Goal: Task Accomplishment & Management: Complete application form

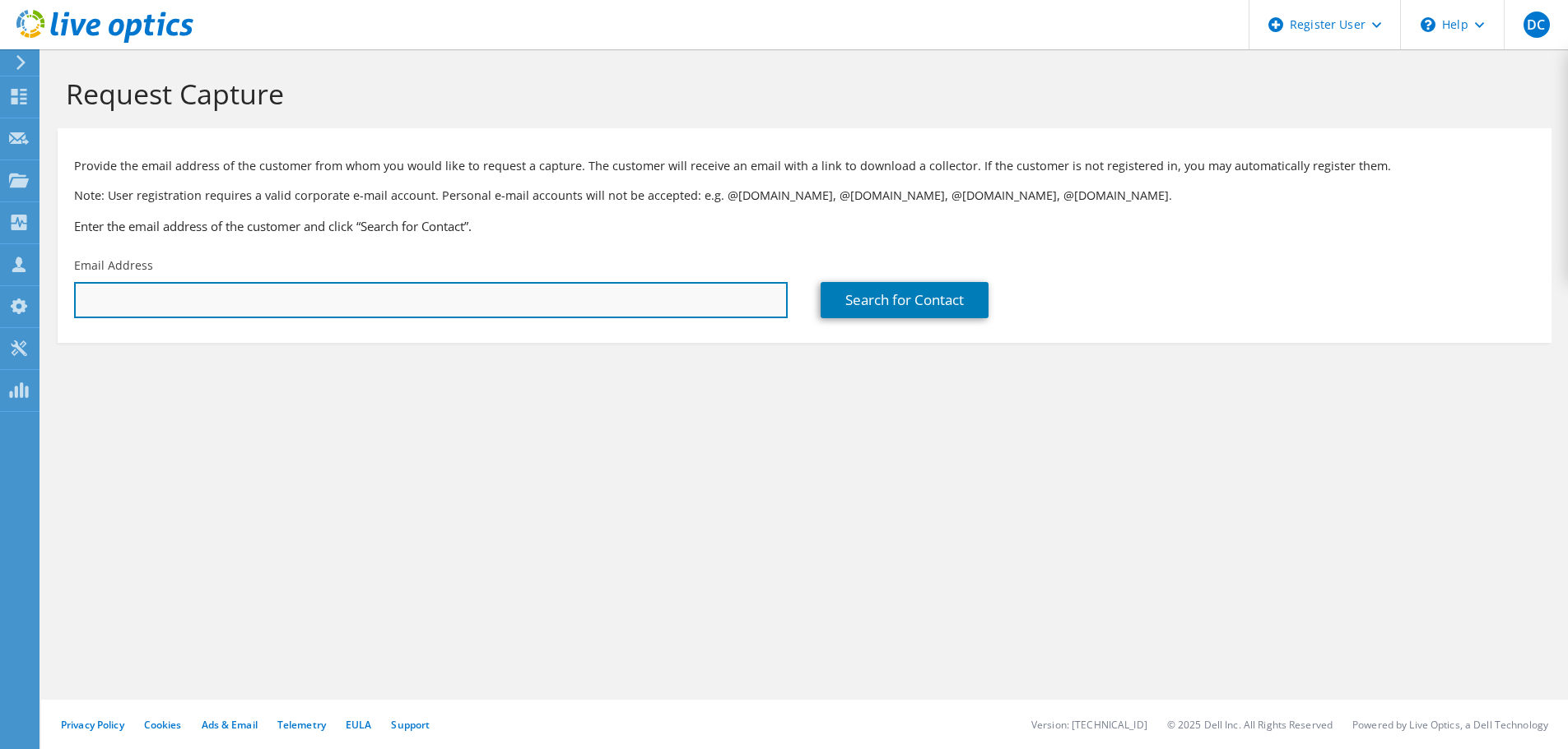
click at [291, 298] on input "text" at bounding box center [431, 300] width 714 height 36
paste input "[EMAIL_ADDRESS][DOMAIN_NAME]"
type input "[EMAIL_ADDRESS][DOMAIN_NAME]"
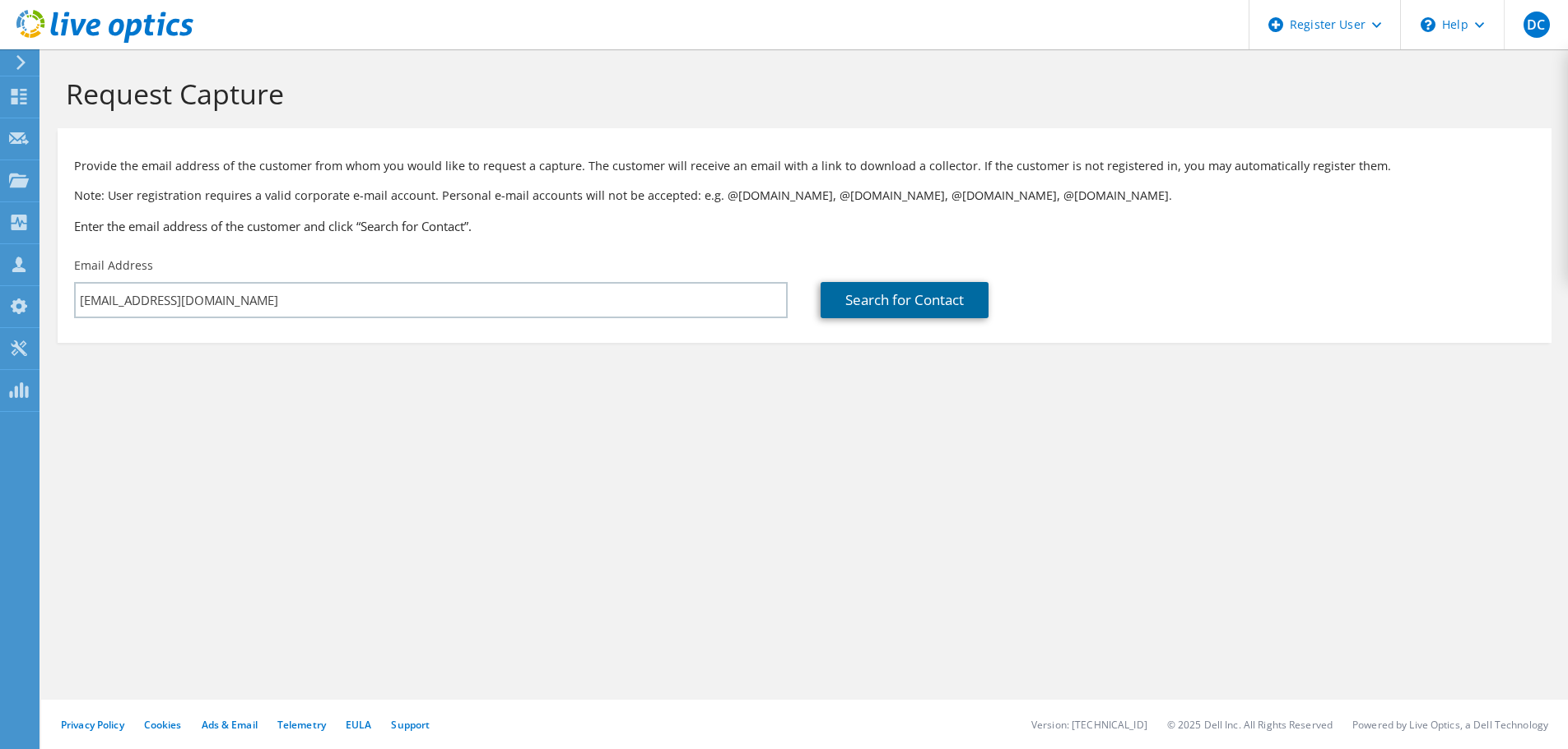
click at [885, 305] on link "Search for Contact" at bounding box center [904, 300] width 168 height 36
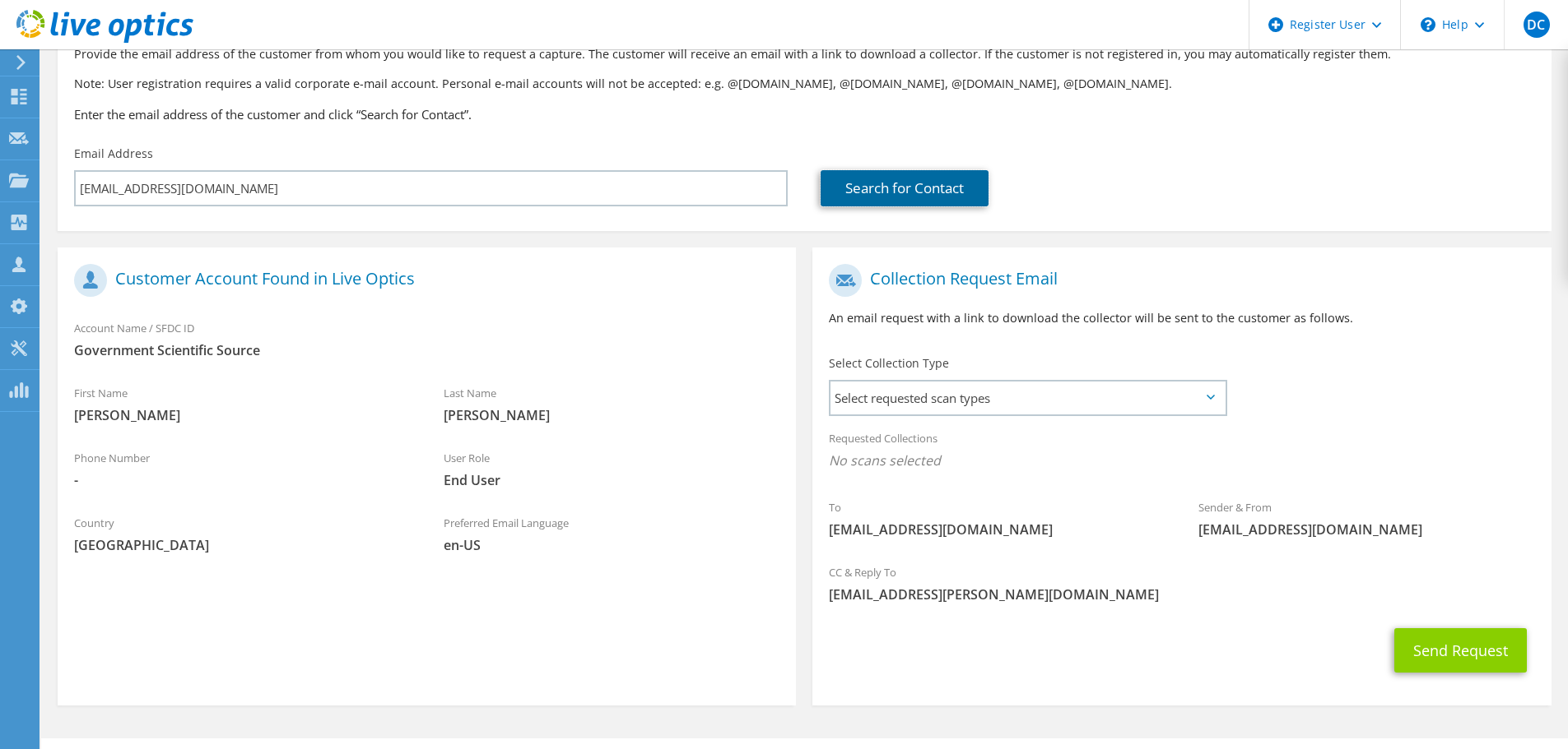
scroll to position [150, 0]
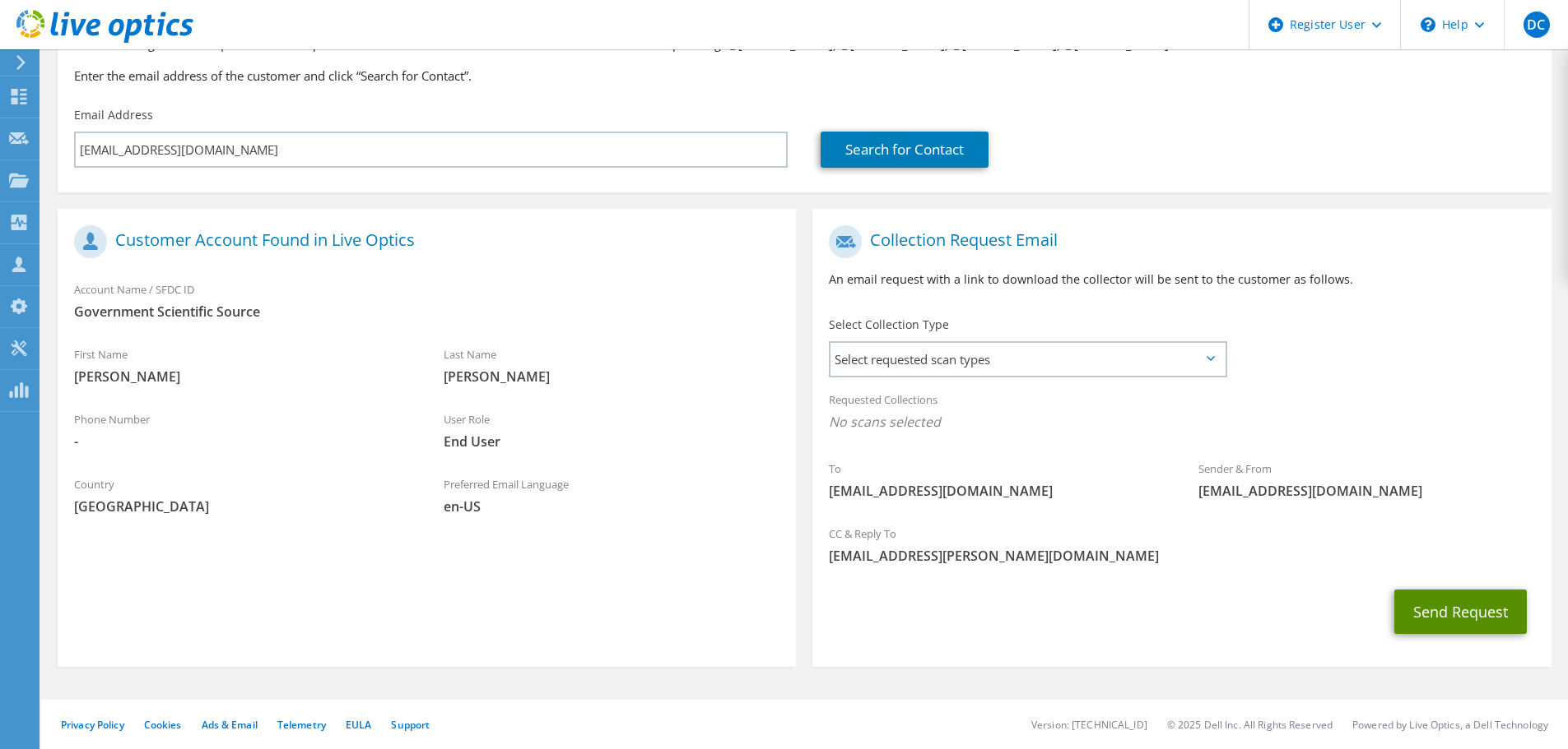
click at [1466, 606] on button "Send Request" at bounding box center [1460, 612] width 132 height 45
